Goal: Transaction & Acquisition: Purchase product/service

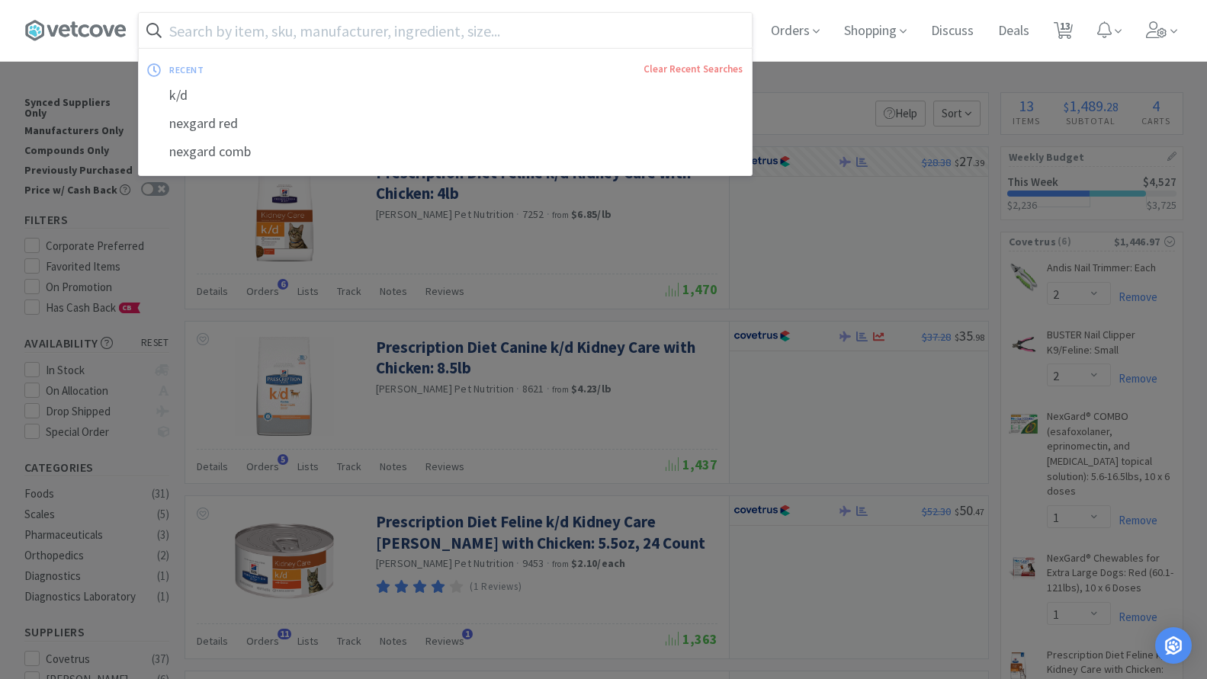
select select "2"
select select "1"
select select "2"
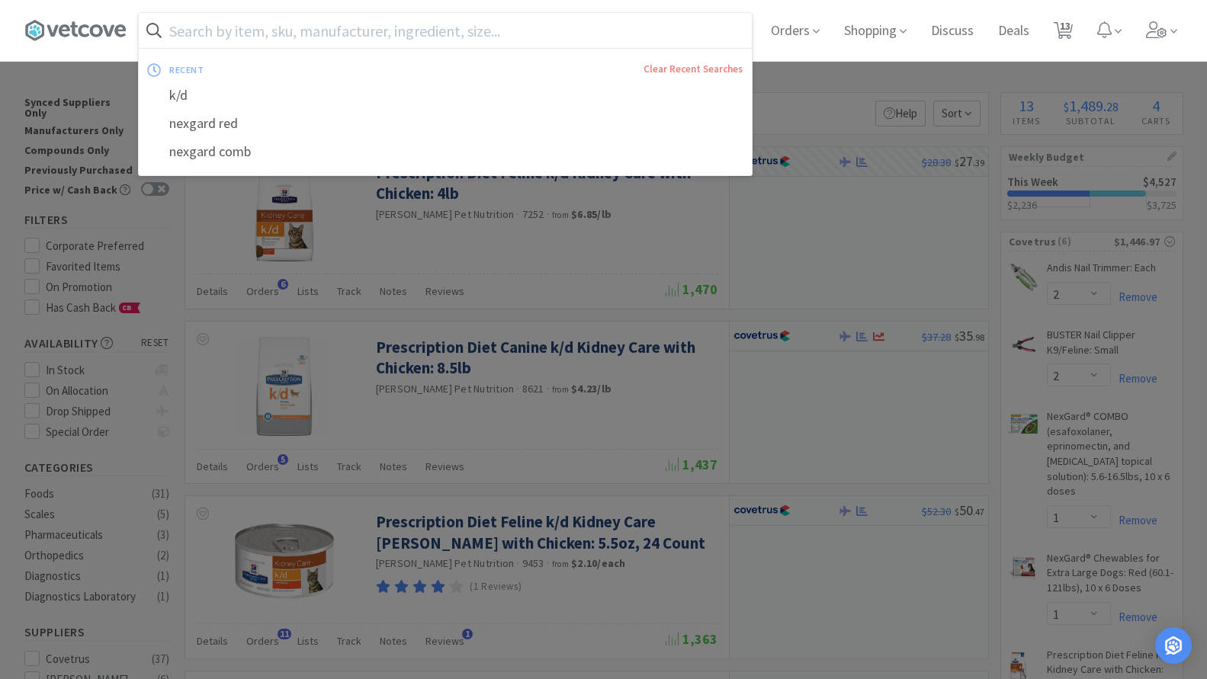
select select "50"
select select "2"
select select "1"
select select "12"
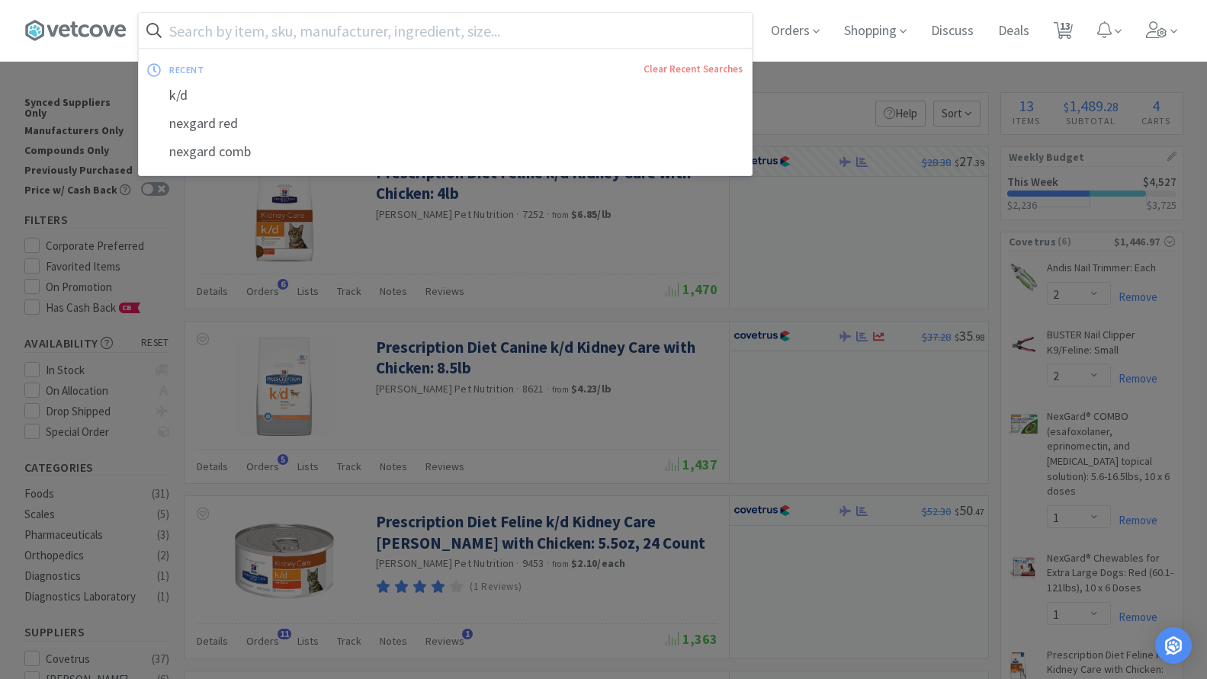
select select "12"
select select "4"
click at [1106, 197] on div at bounding box center [603, 339] width 1207 height 679
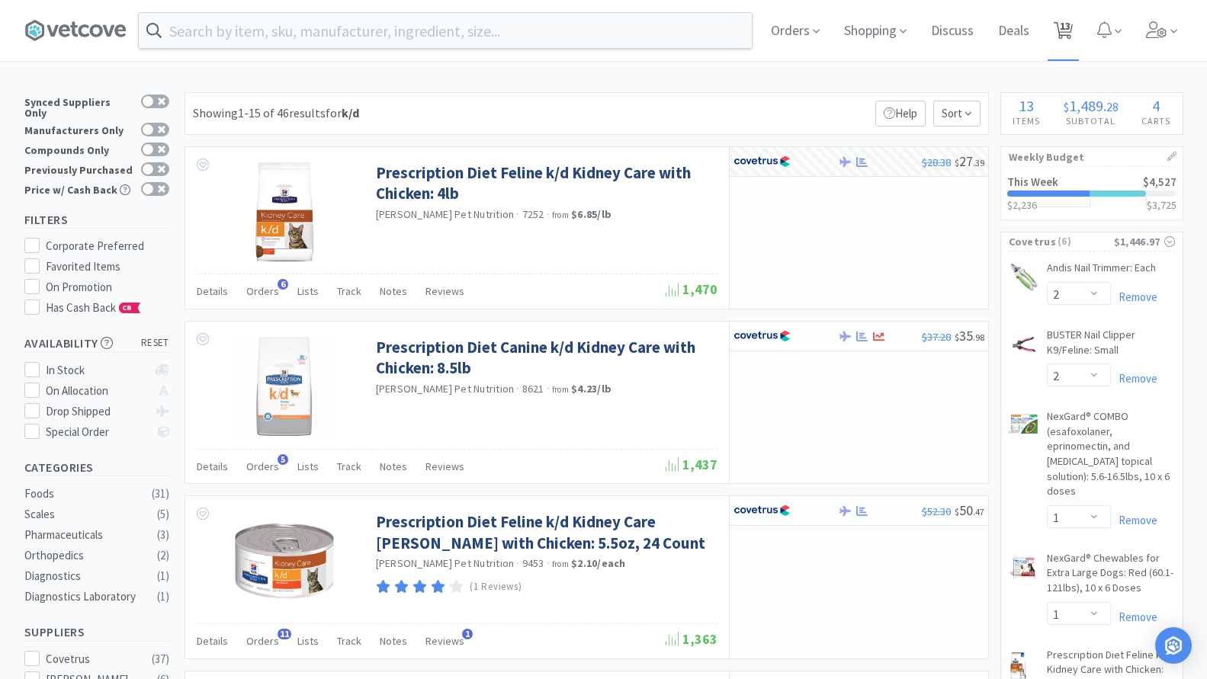
click at [1068, 34] on span "13" at bounding box center [1065, 25] width 11 height 61
select select "12"
select select "4"
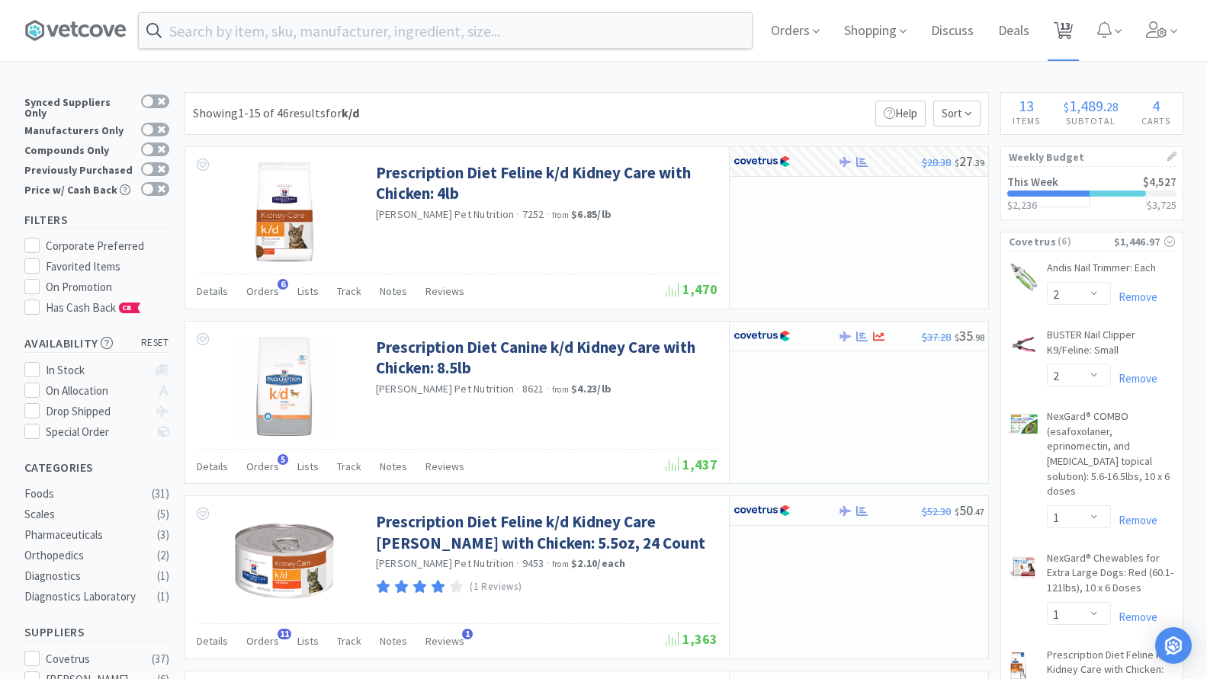
select select "2"
select select "1"
select select "2"
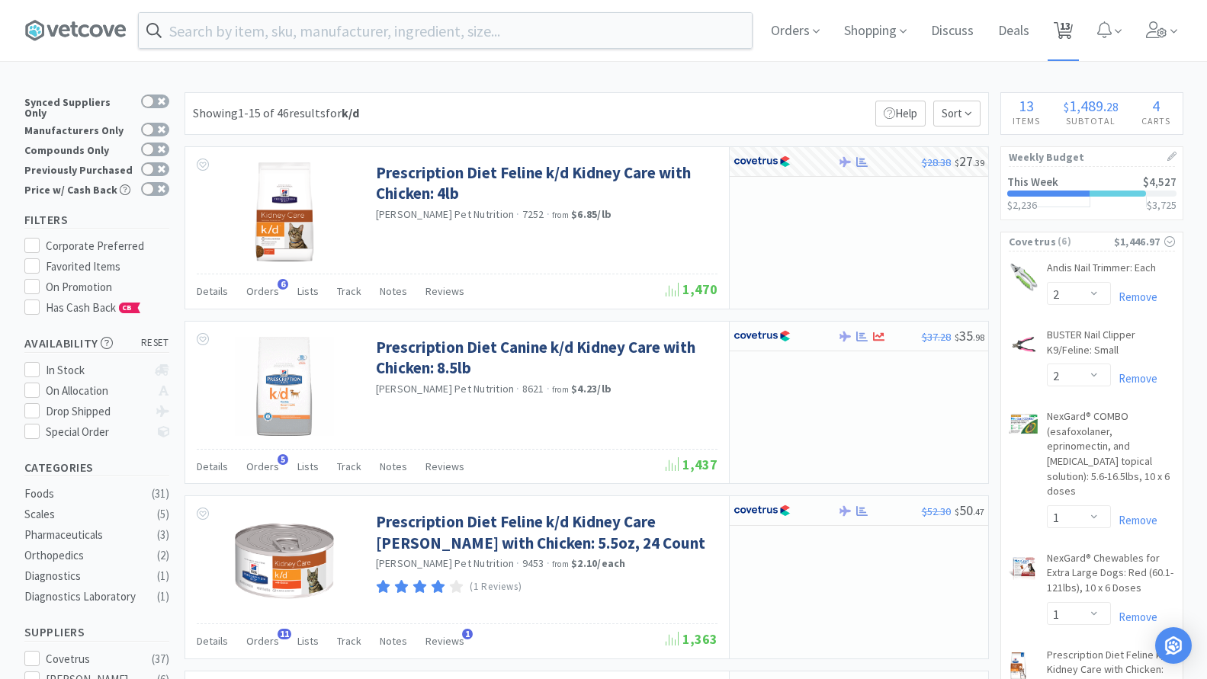
select select "50"
select select "2"
select select "1"
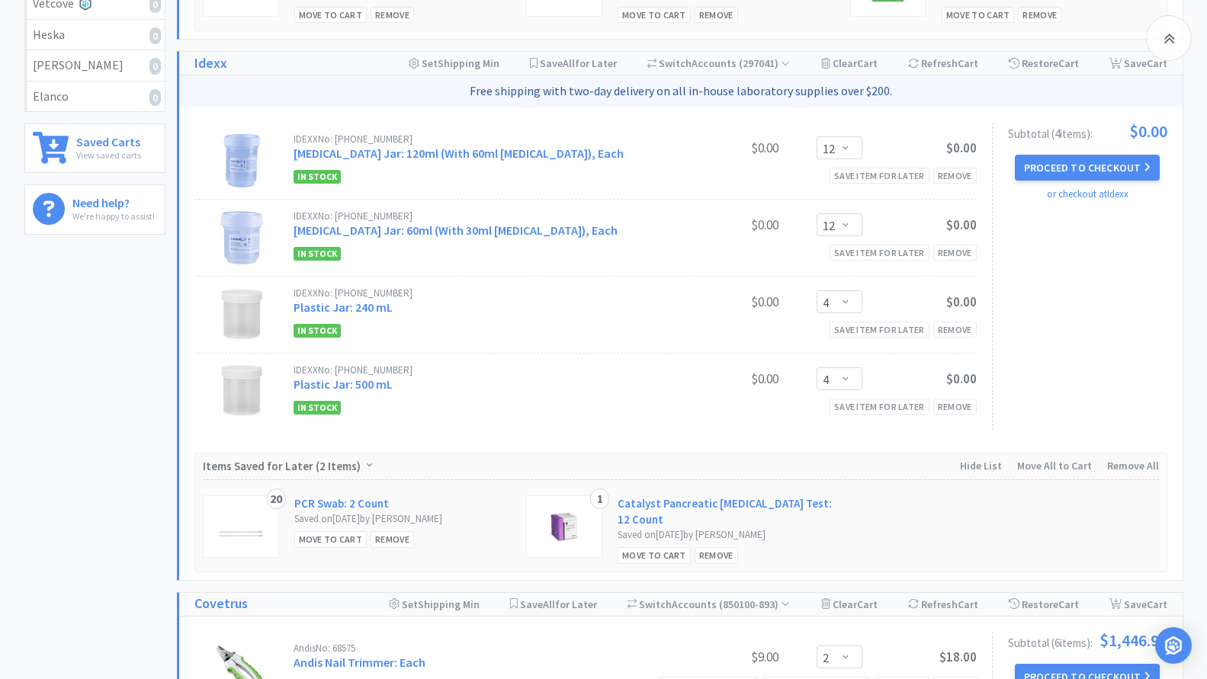
scroll to position [686, 0]
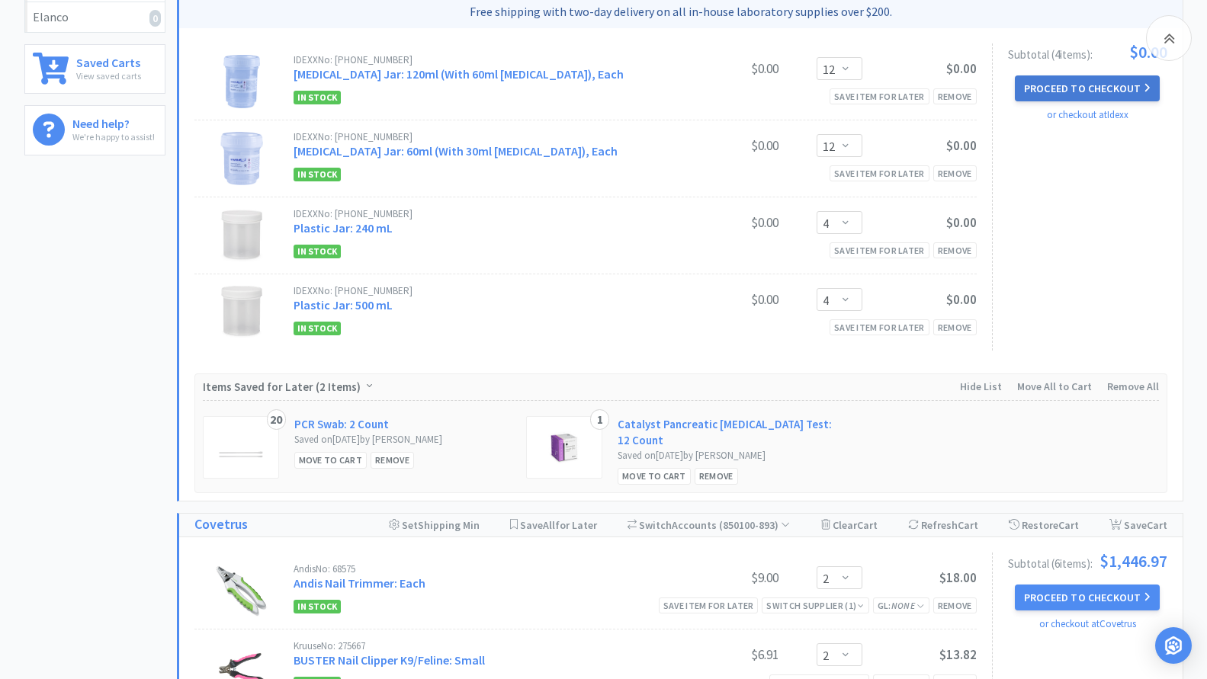
click at [1059, 88] on button "Proceed to Checkout" at bounding box center [1087, 88] width 145 height 26
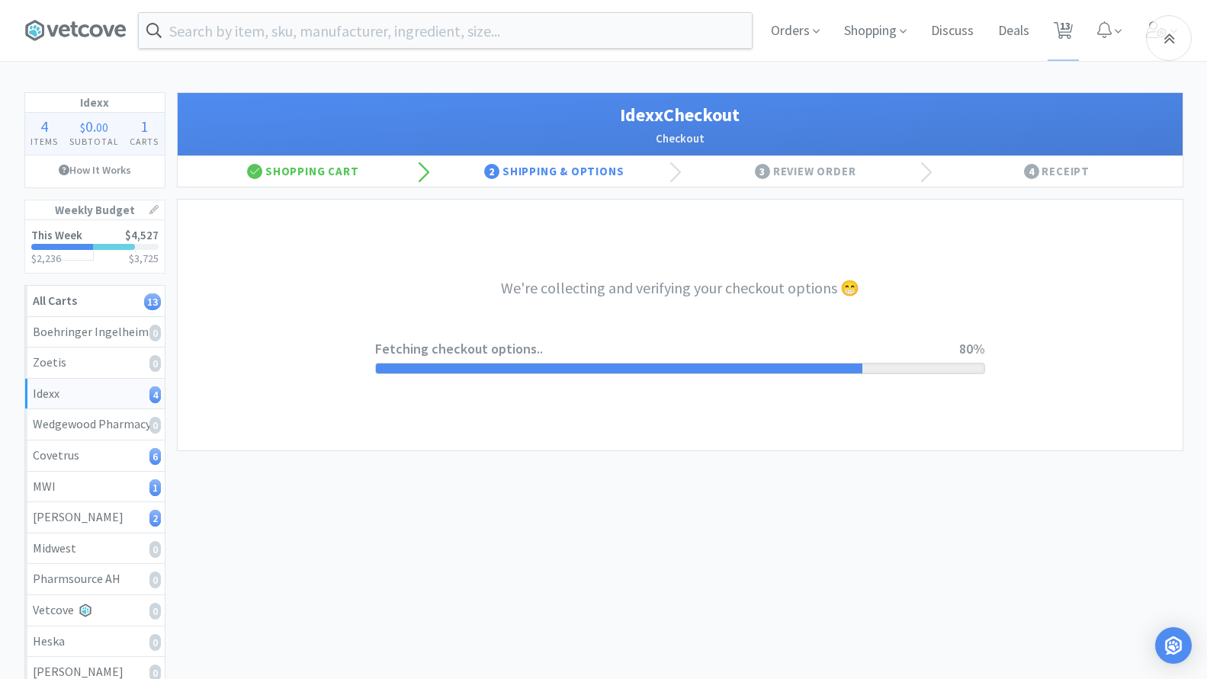
select select "900"
select select "003"
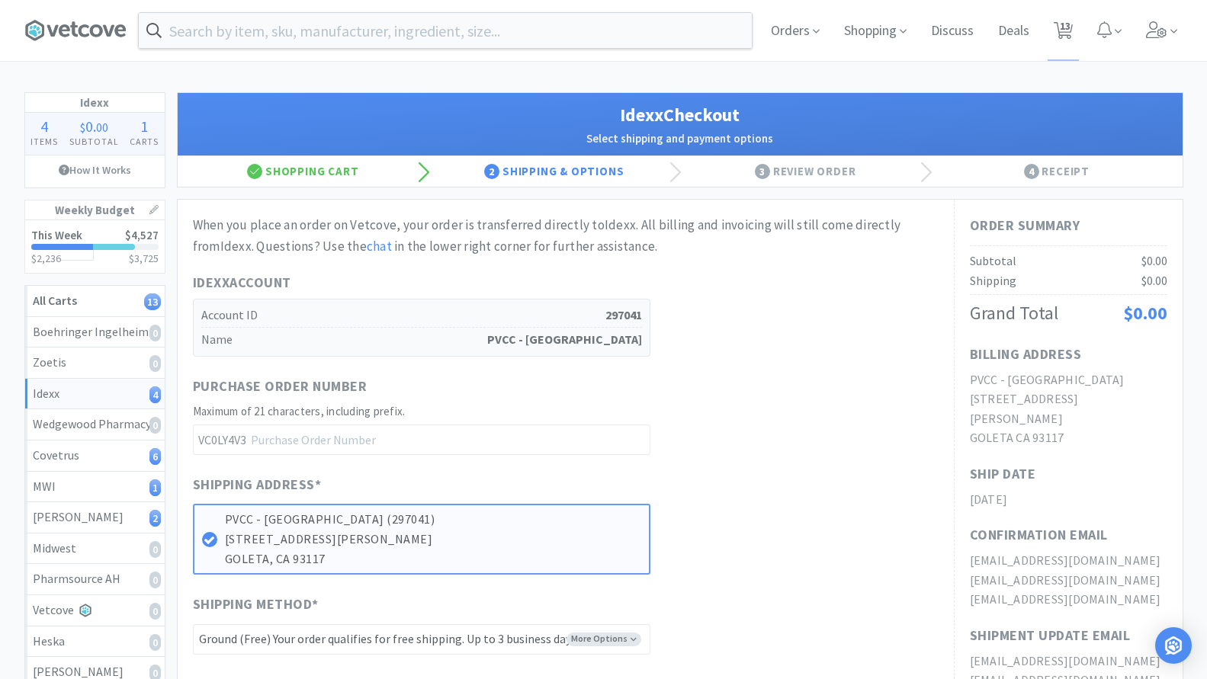
click at [864, 282] on div "Idexx Account Account ID 297041 Name PVCC - [GEOGRAPHIC_DATA] [GEOGRAPHIC_DATA]" at bounding box center [565, 314] width 745 height 85
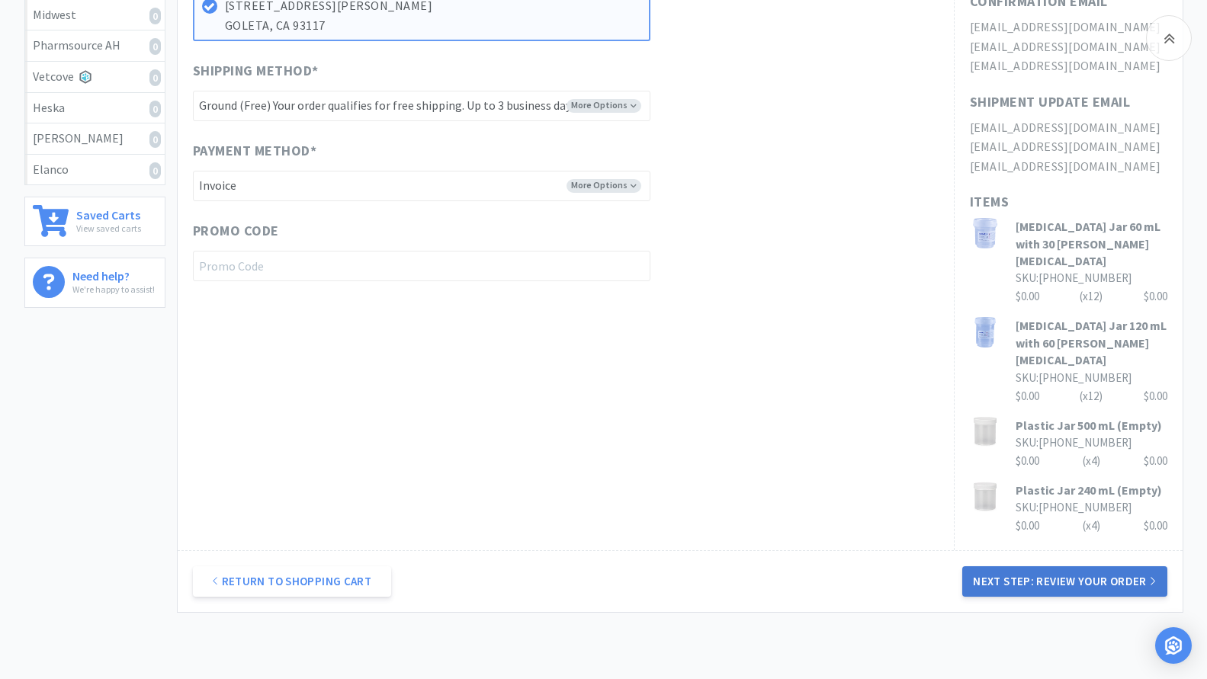
click at [1111, 566] on button "Next Step: Review Your Order" at bounding box center [1064, 581] width 204 height 30
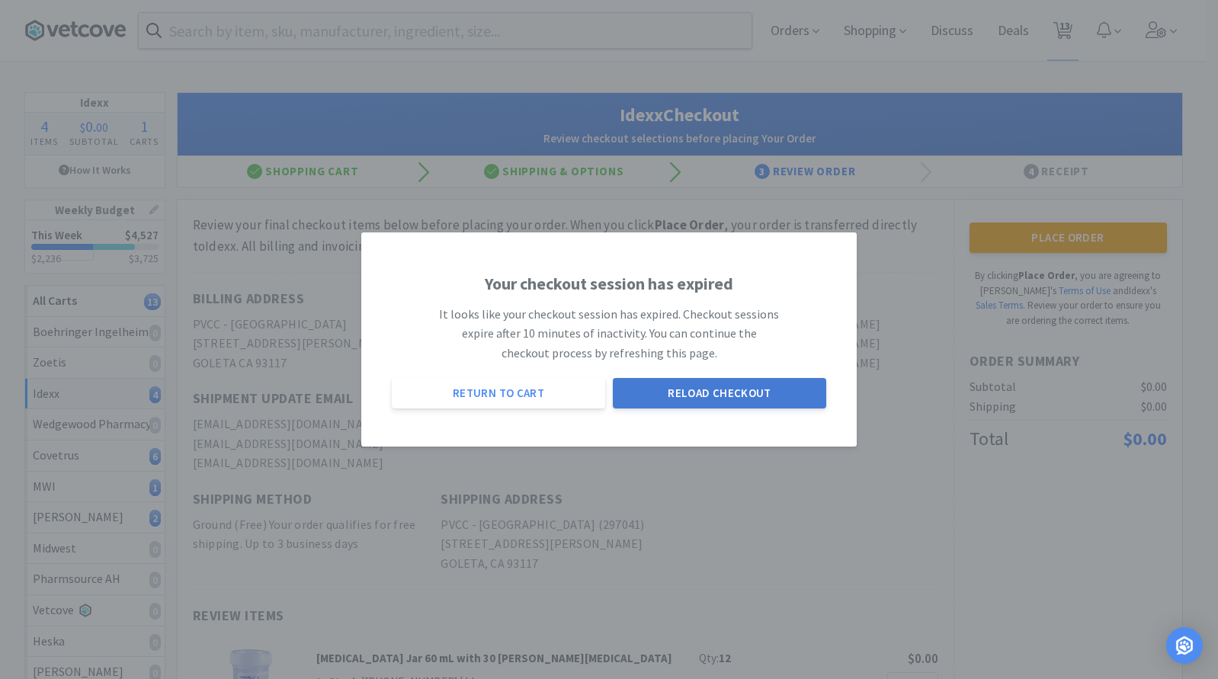
click at [726, 405] on button "Reload Checkout" at bounding box center [719, 393] width 213 height 30
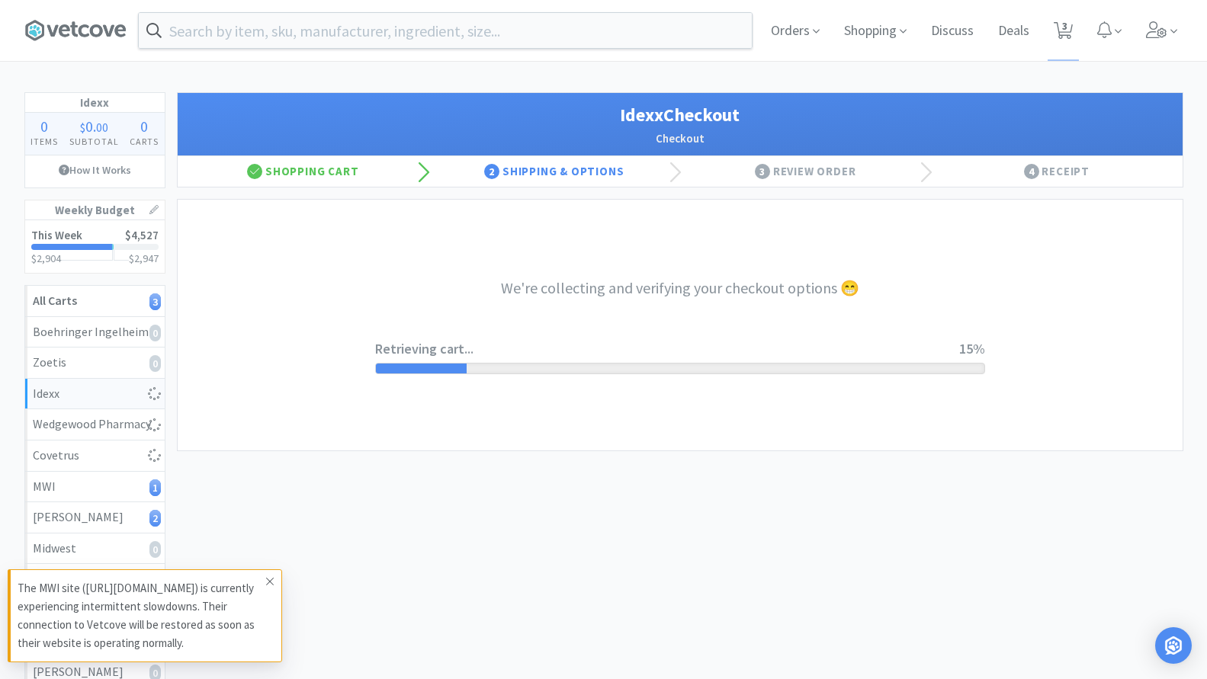
click at [269, 583] on icon at bounding box center [269, 581] width 9 height 12
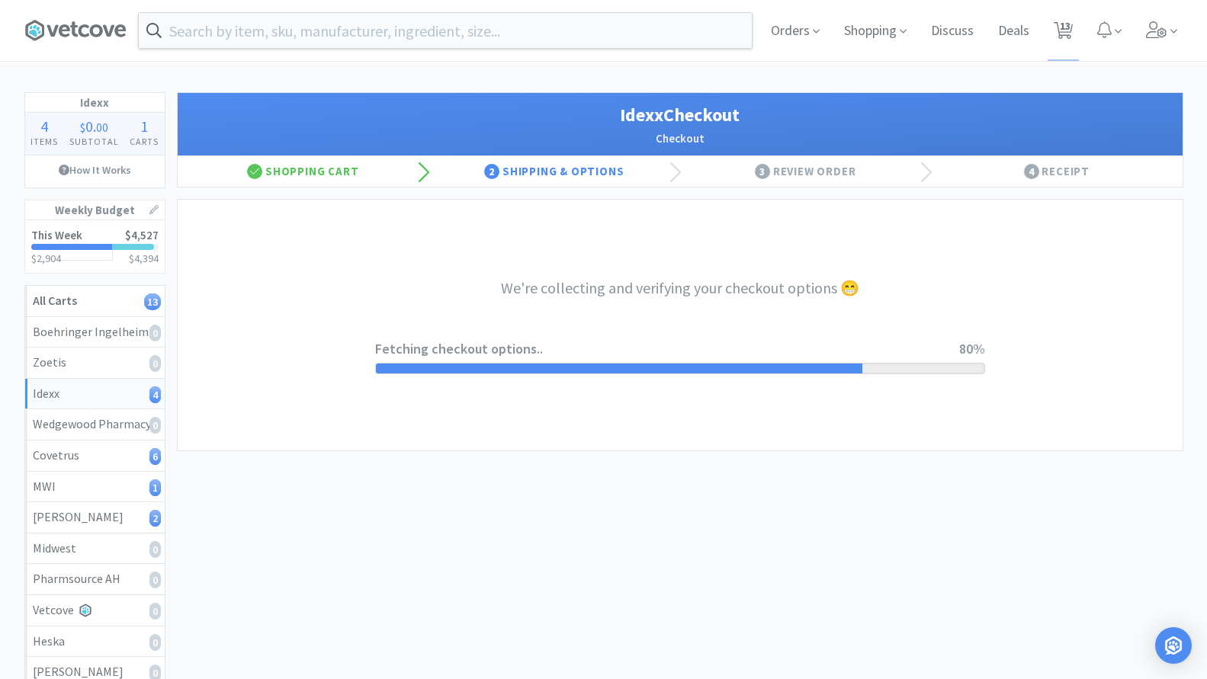
select select "900"
select select "003"
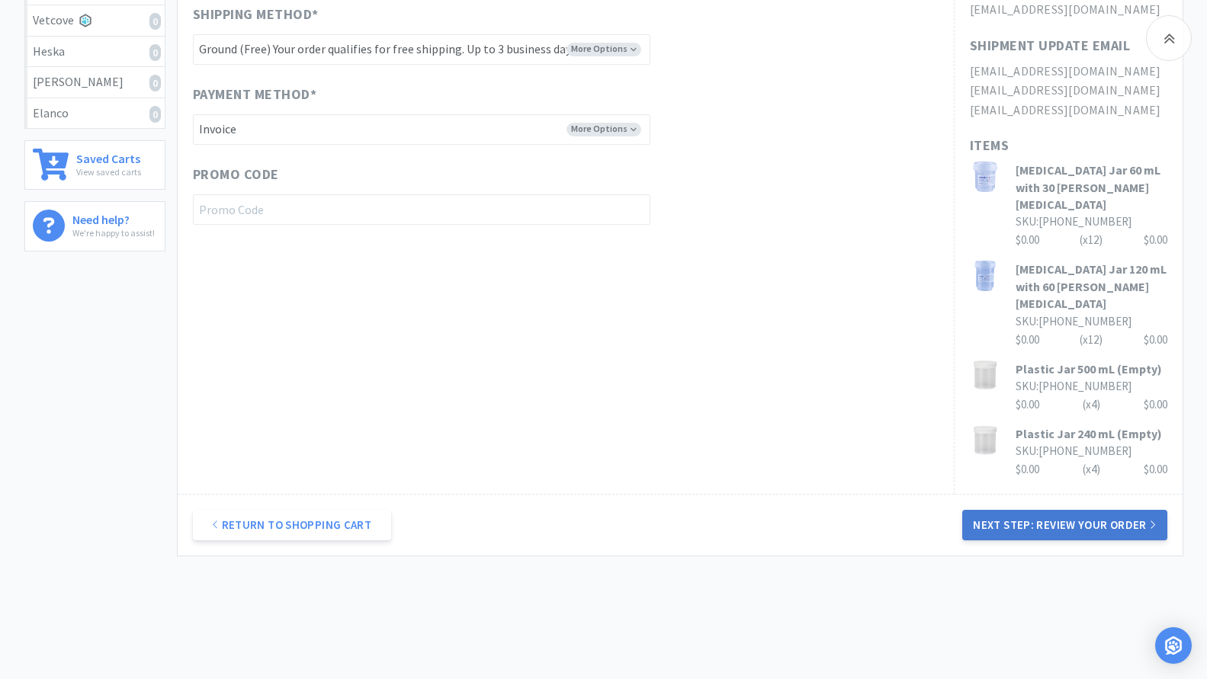
click at [1034, 510] on button "Next Step: Review Your Order" at bounding box center [1064, 525] width 204 height 30
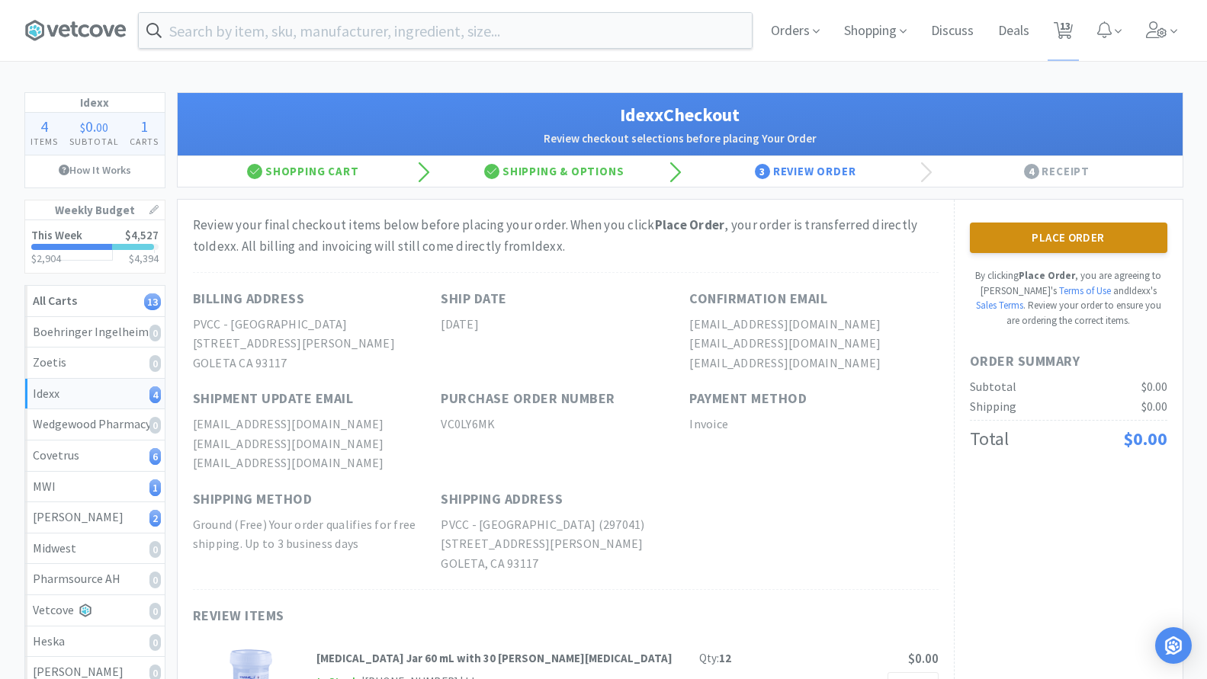
click at [1027, 242] on button "Place Order" at bounding box center [1068, 238] width 197 height 30
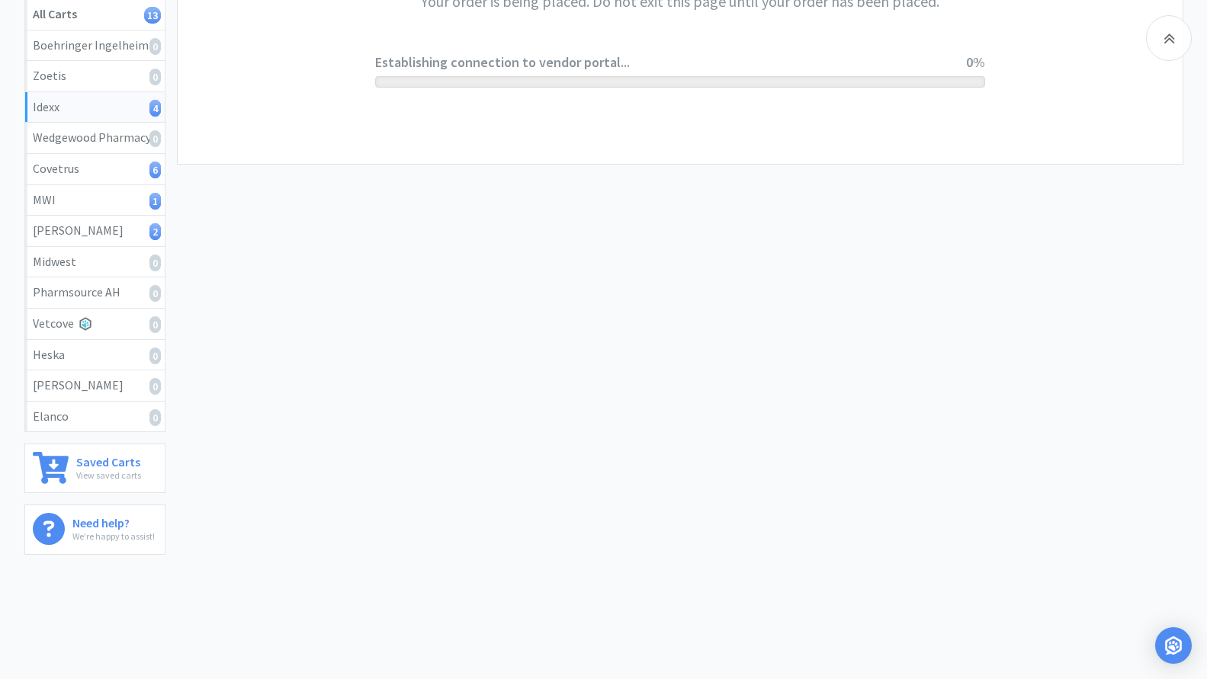
scroll to position [303, 0]
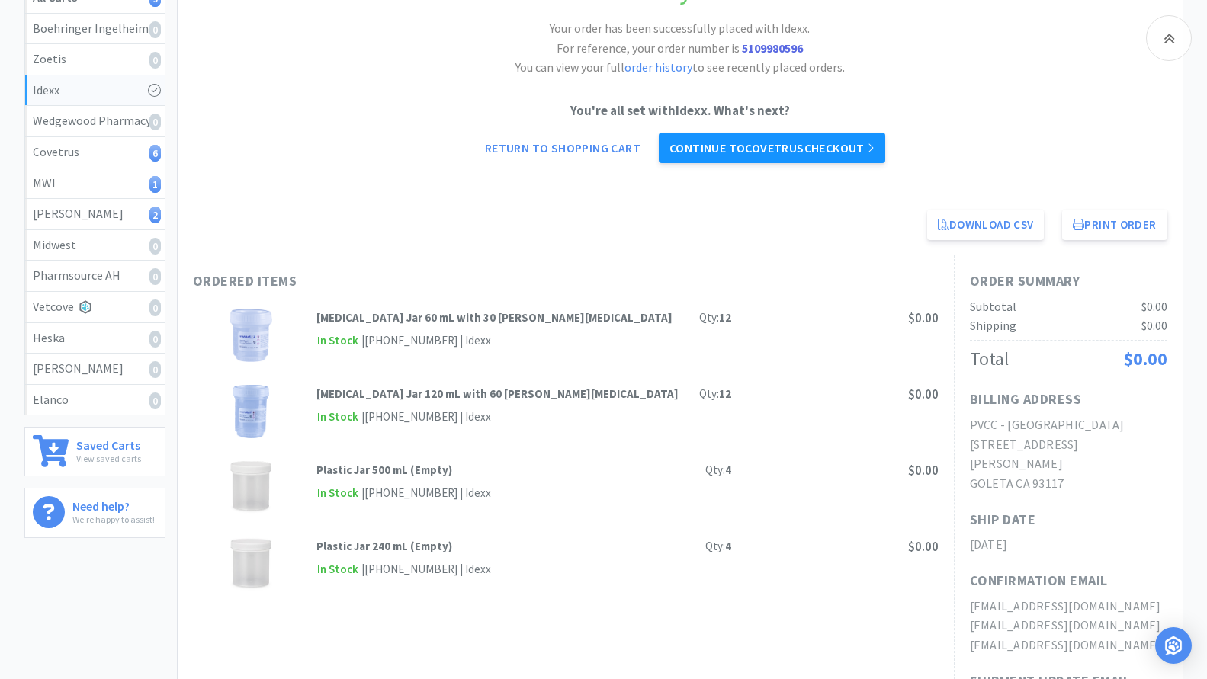
click at [668, 150] on link "Continue to Covetrus checkout" at bounding box center [772, 148] width 226 height 30
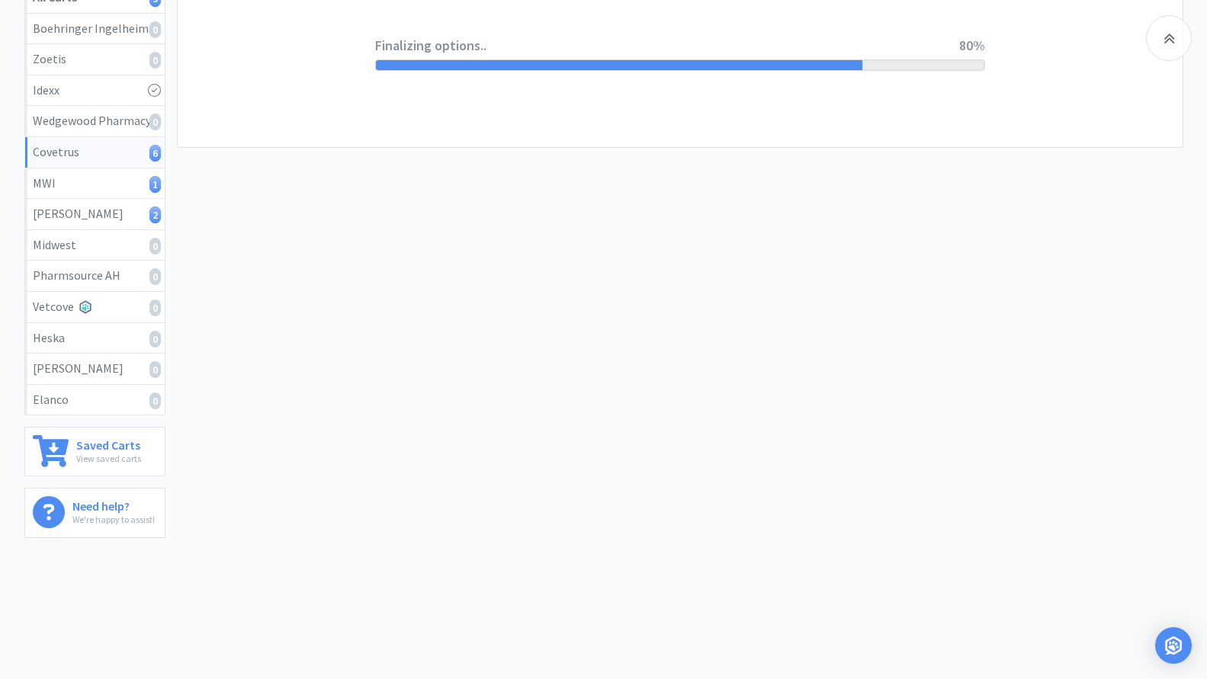
select select "ACCOUNT"
select select "cvt-standard-net"
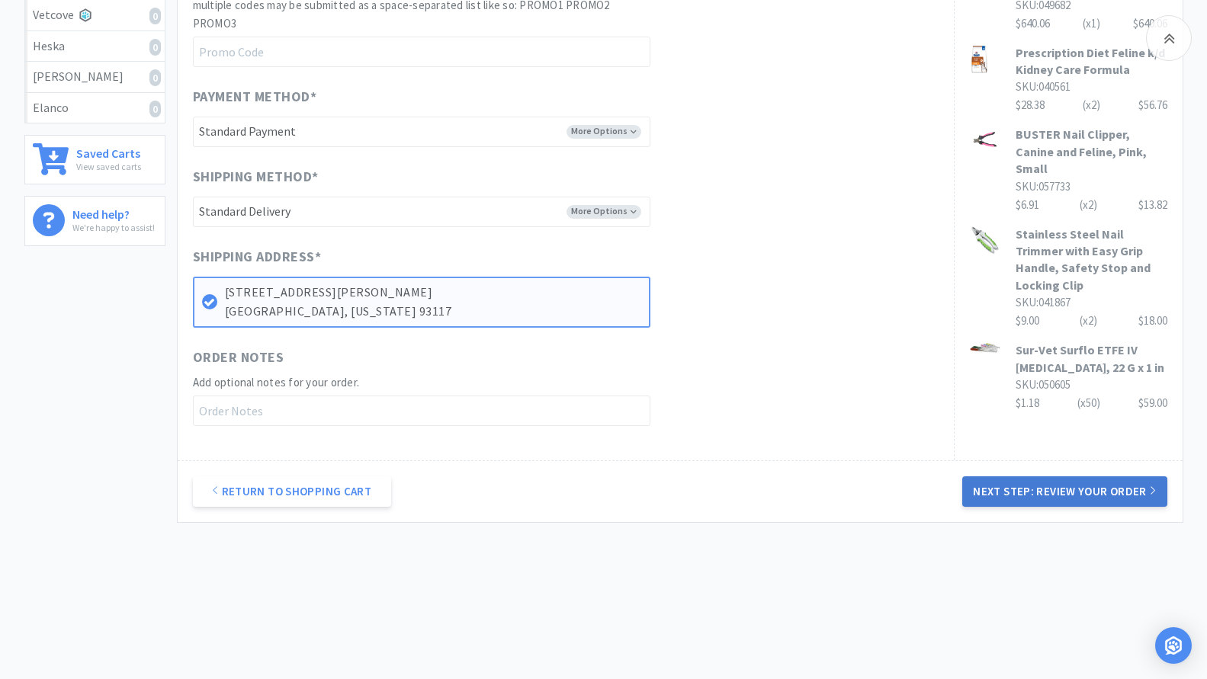
click at [1021, 500] on button "Next Step: Review Your Order" at bounding box center [1064, 491] width 204 height 30
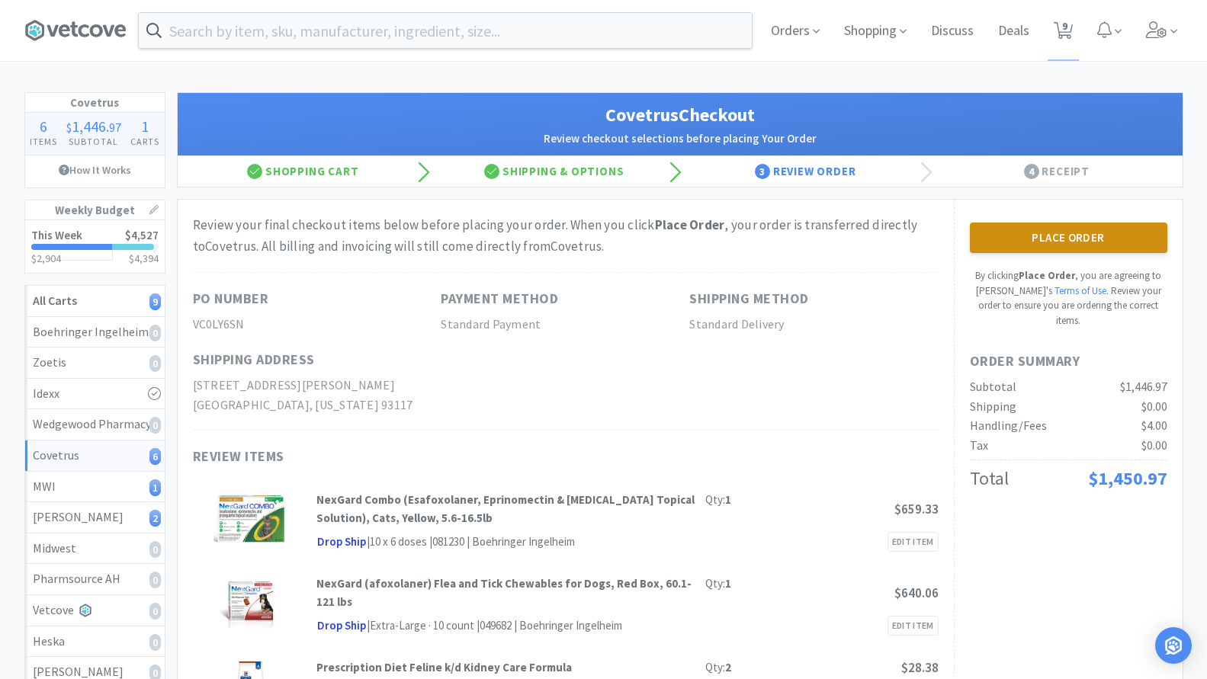
click at [1108, 249] on button "Place Order" at bounding box center [1068, 238] width 197 height 30
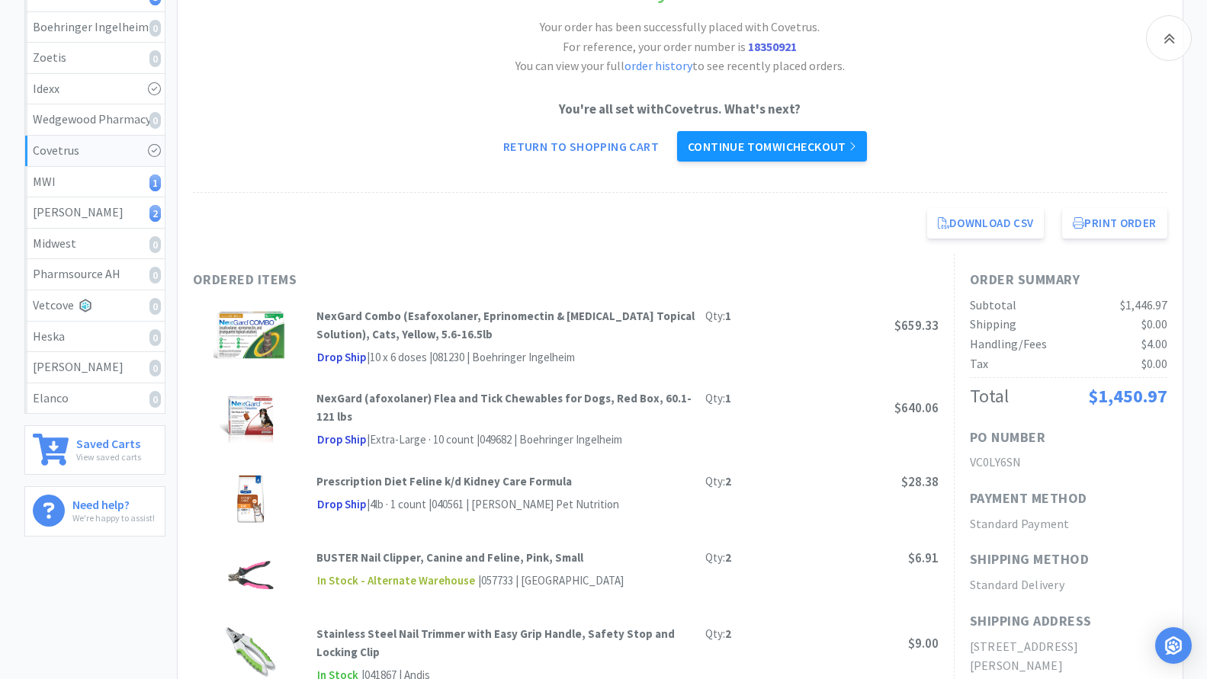
click at [836, 136] on link "Continue to MWI checkout" at bounding box center [772, 146] width 190 height 30
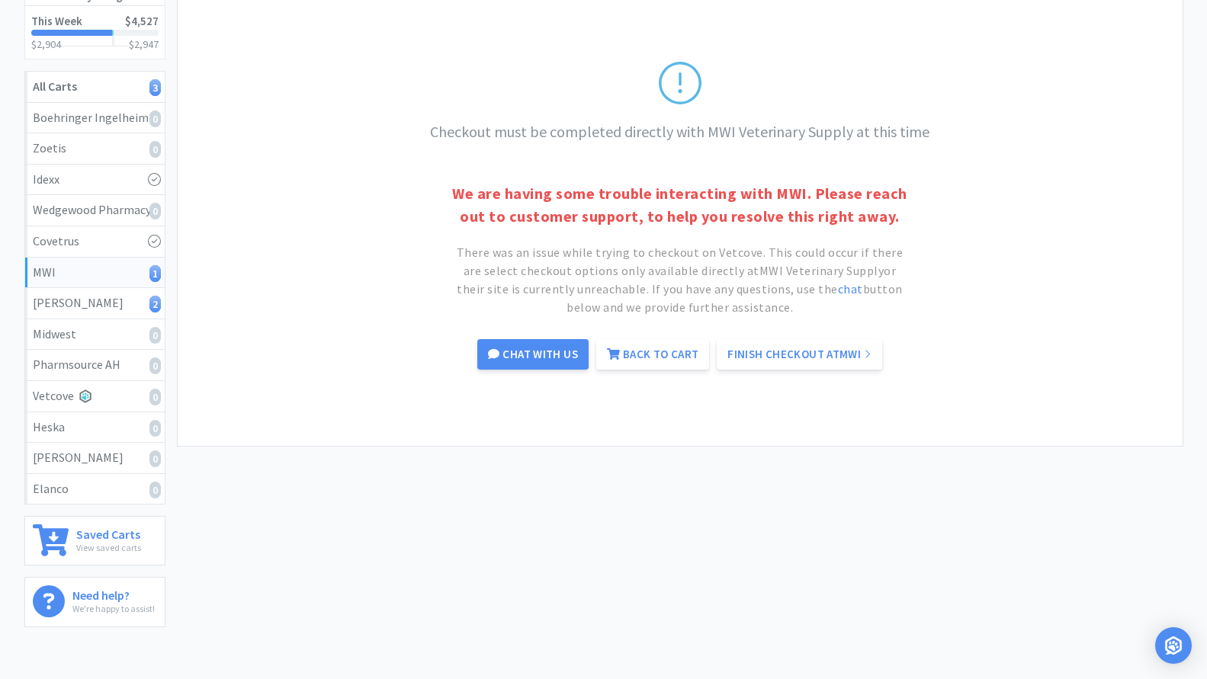
scroll to position [75, 0]
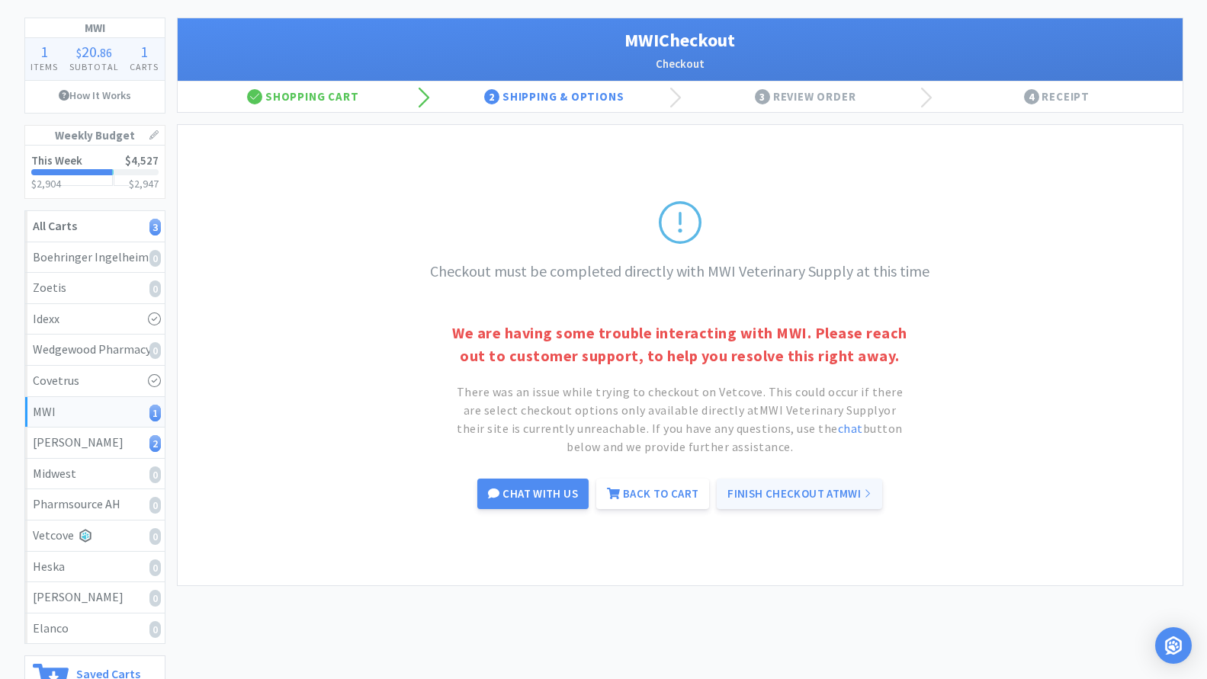
click at [783, 501] on link "Finish Checkout at MWI" at bounding box center [798, 494] width 165 height 30
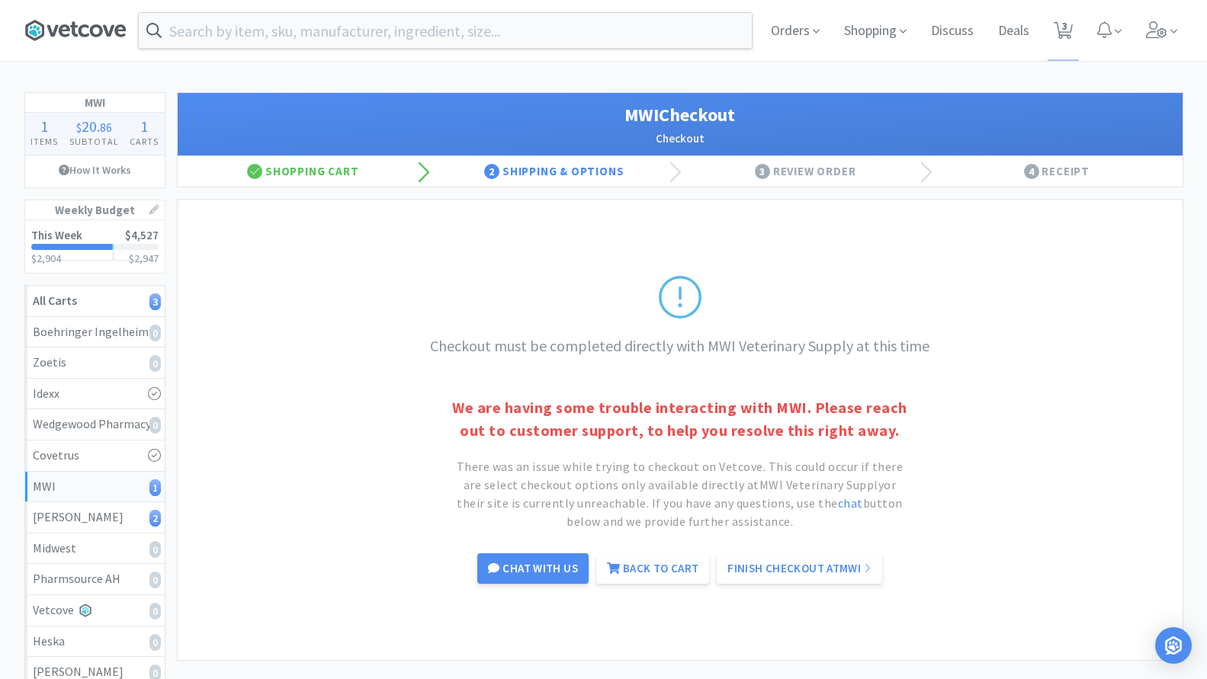
click at [77, 20] on icon at bounding box center [75, 30] width 102 height 23
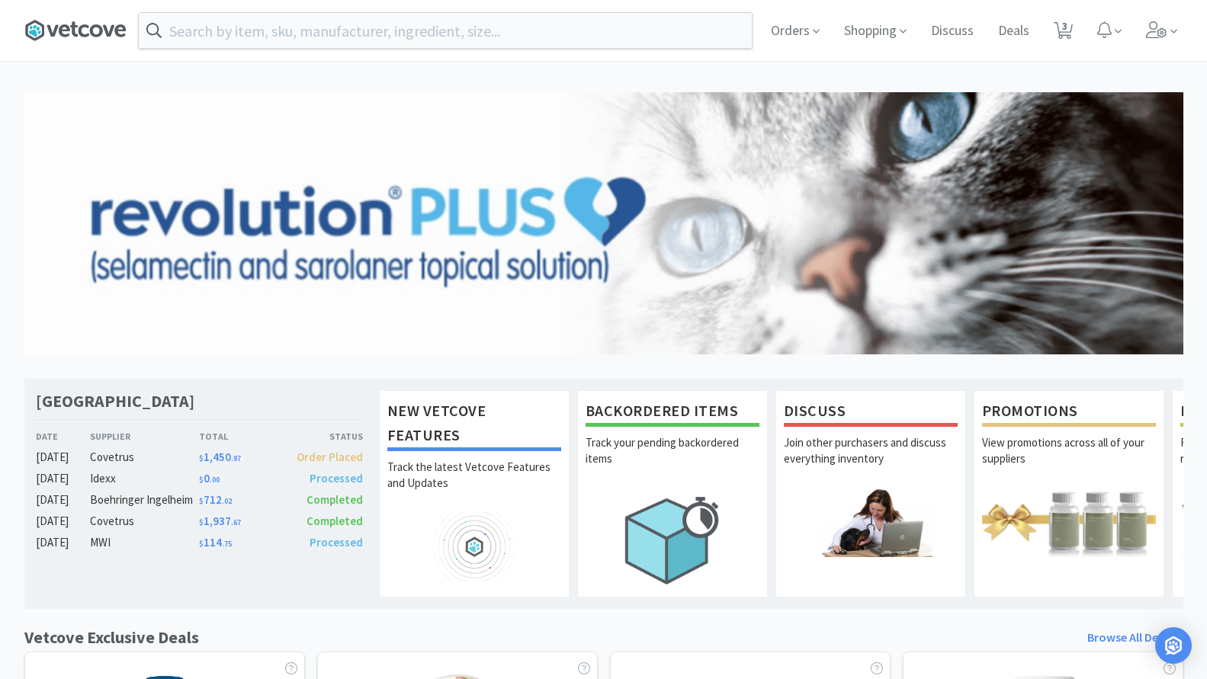
click at [103, 33] on icon at bounding box center [75, 30] width 102 height 23
click at [111, 25] on icon at bounding box center [75, 30] width 102 height 23
